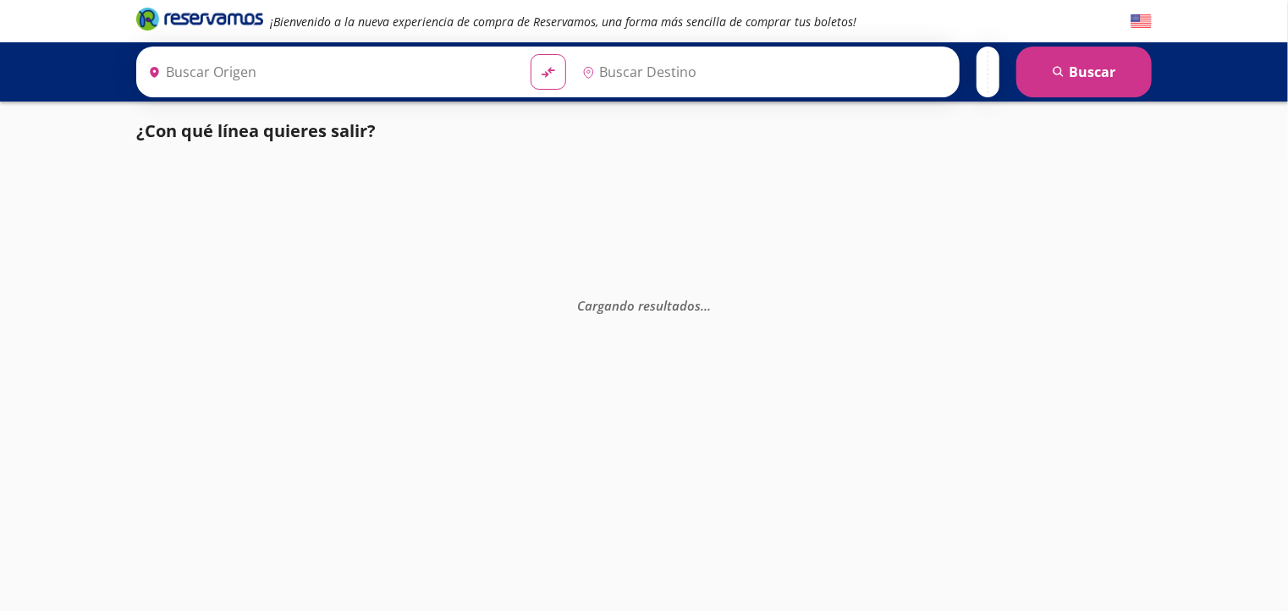
type input "[GEOGRAPHIC_DATA], [GEOGRAPHIC_DATA]"
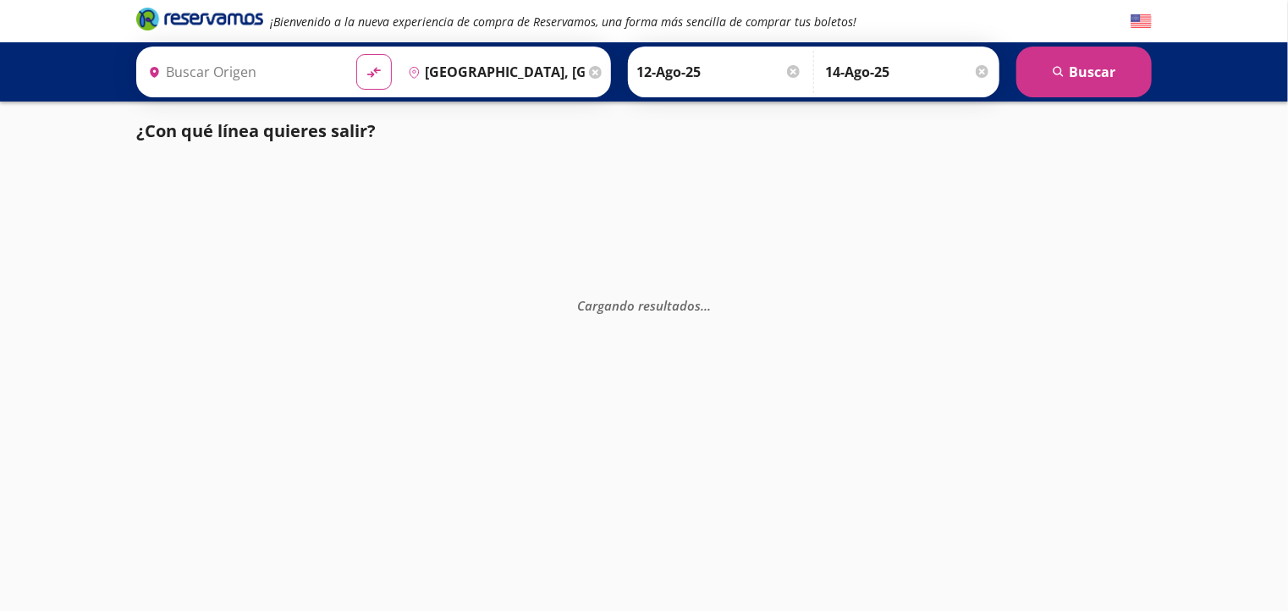
type input "[GEOGRAPHIC_DATA], [GEOGRAPHIC_DATA]"
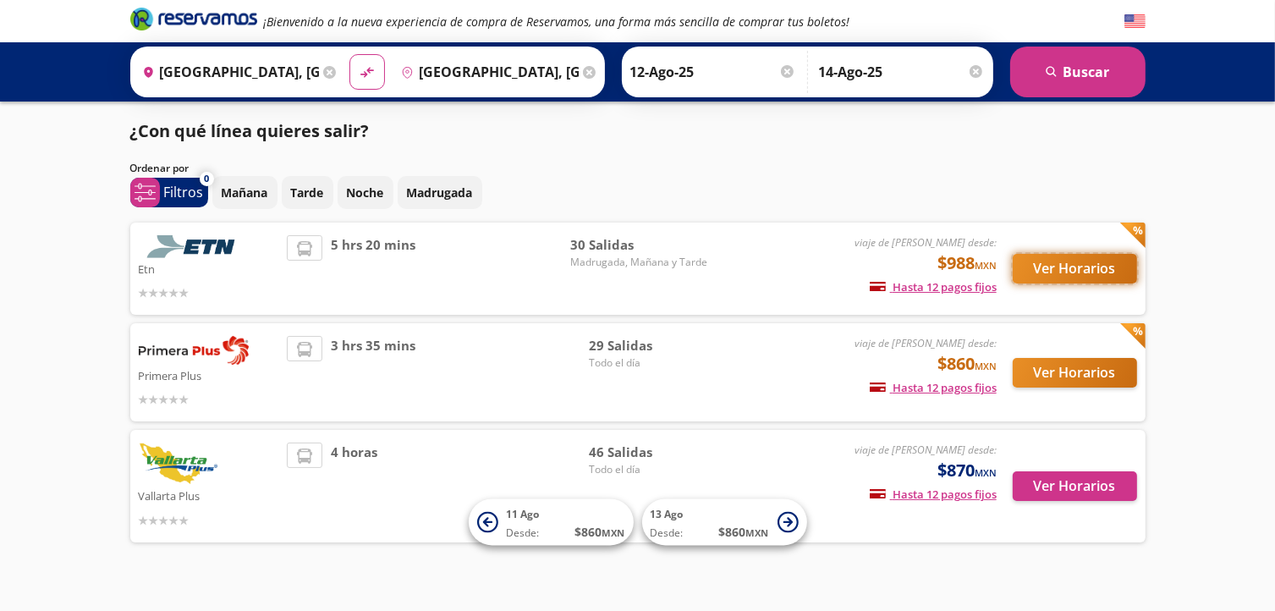
click at [1047, 267] on button "Ver Horarios" at bounding box center [1075, 269] width 124 height 30
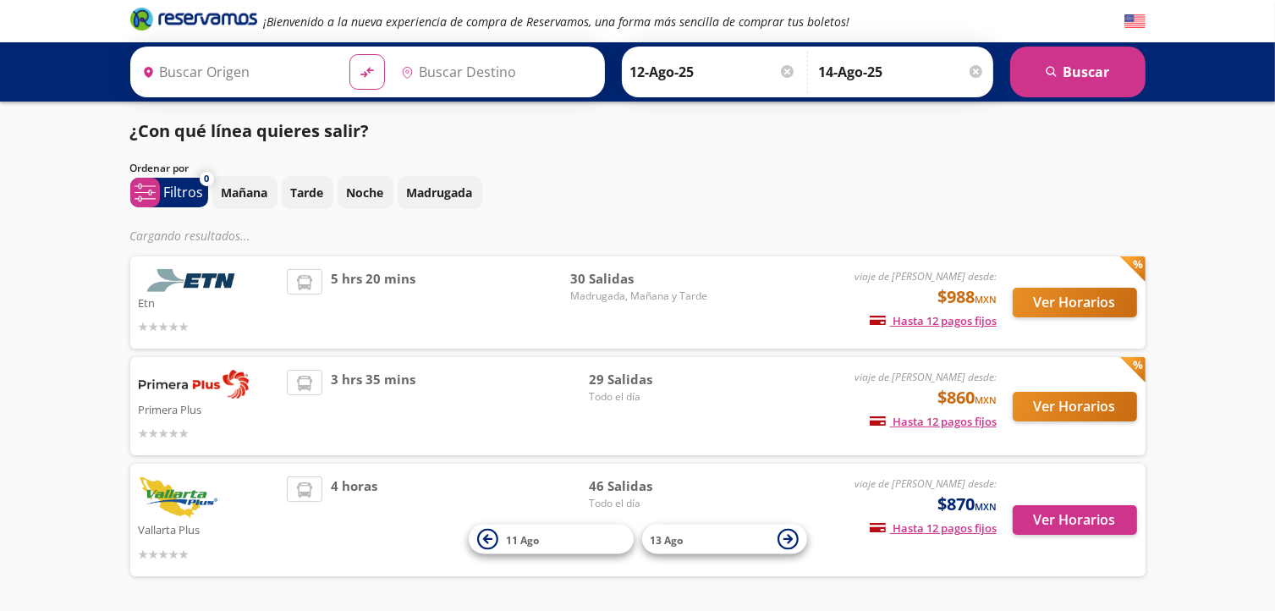
type input "[GEOGRAPHIC_DATA], [GEOGRAPHIC_DATA]"
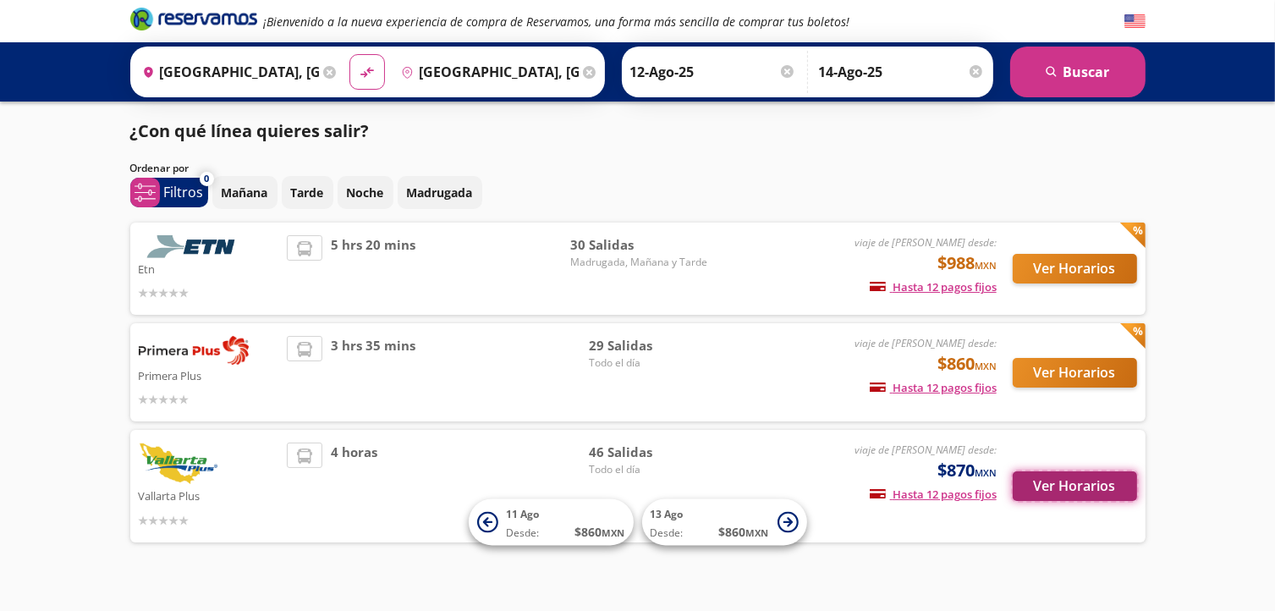
click at [1080, 486] on button "Ver Horarios" at bounding box center [1075, 486] width 124 height 30
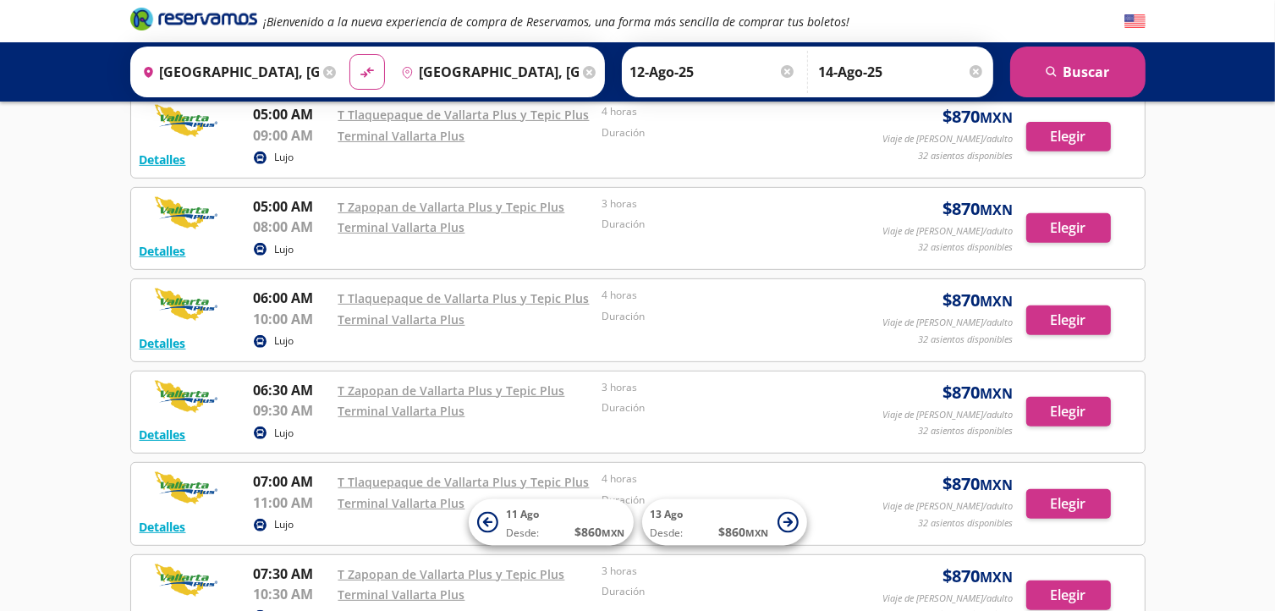
scroll to position [761, 0]
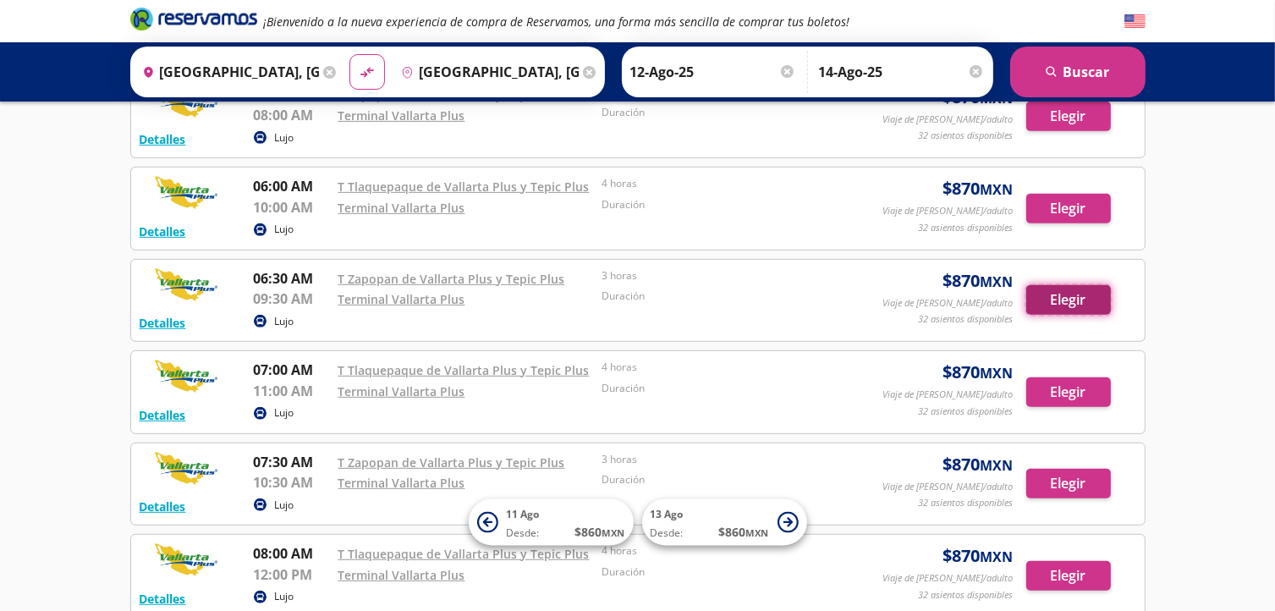
click at [1059, 302] on button "Elegir" at bounding box center [1068, 300] width 85 height 30
